Goal: Information Seeking & Learning: Learn about a topic

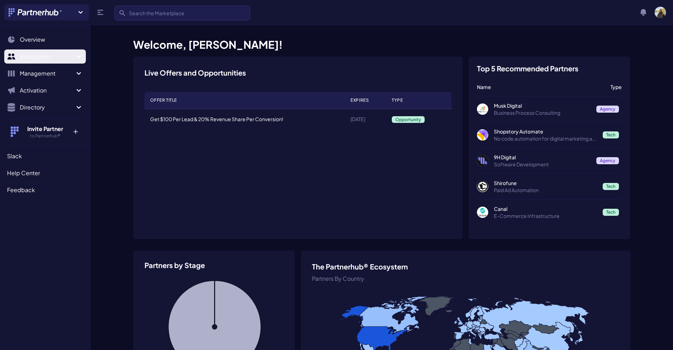
click at [71, 52] on span "Ecosystem" at bounding box center [47, 56] width 55 height 8
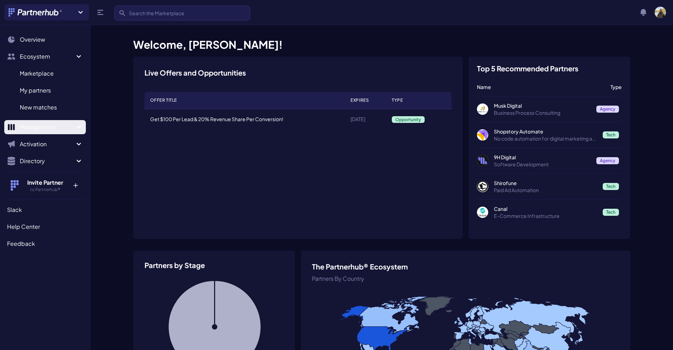
click at [75, 129] on icon "Sidebar" at bounding box center [79, 127] width 8 height 8
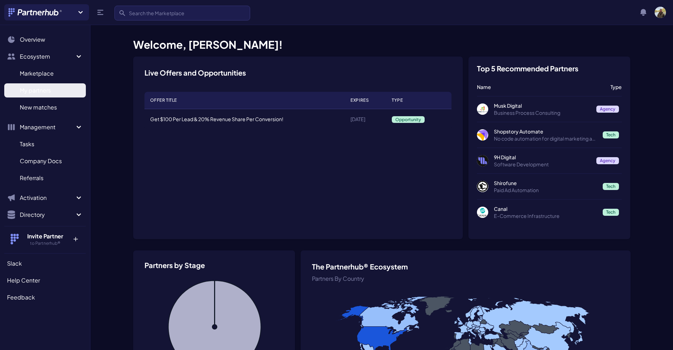
click at [64, 86] on link "My partners M" at bounding box center [45, 90] width 82 height 14
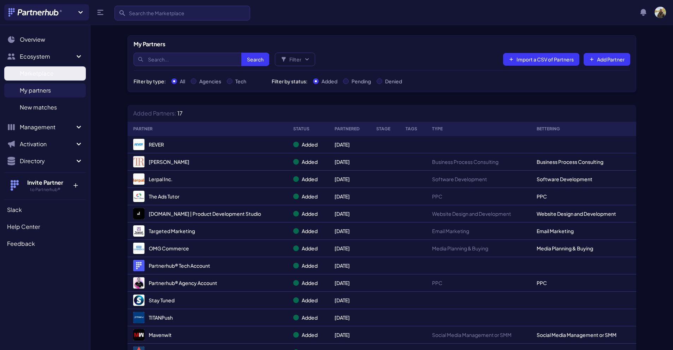
click at [57, 72] on link "Marketplace M" at bounding box center [45, 73] width 82 height 14
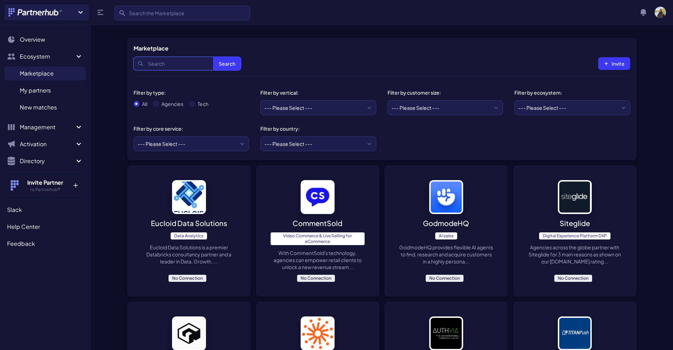
click at [171, 60] on input "Search" at bounding box center [186, 63] width 107 height 13
type input "turnkey"
click at [213, 57] on button "Search" at bounding box center [227, 63] width 28 height 13
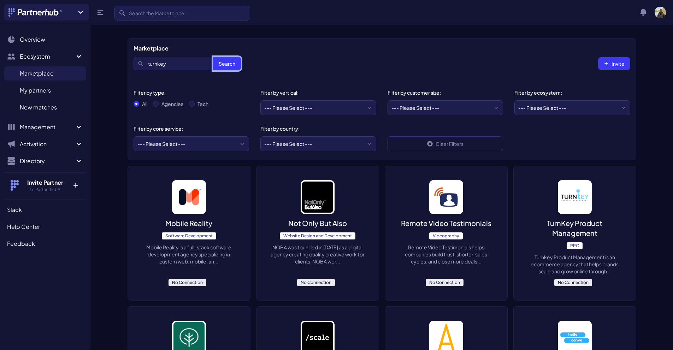
click at [231, 65] on button "Search" at bounding box center [227, 63] width 28 height 13
click at [225, 60] on button "Search" at bounding box center [227, 63] width 28 height 13
click at [44, 42] on span "Overview" at bounding box center [32, 39] width 25 height 8
